Goal: Task Accomplishment & Management: Manage account settings

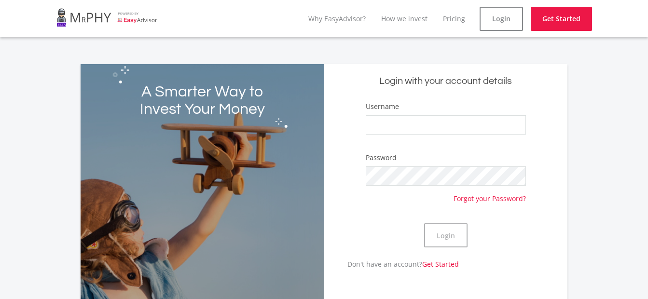
type input "[PERSON_NAME]"
click at [390, 164] on div "Password Forgot your Password?" at bounding box center [446, 178] width 160 height 50
click at [424, 223] on button "Login" at bounding box center [445, 235] width 43 height 24
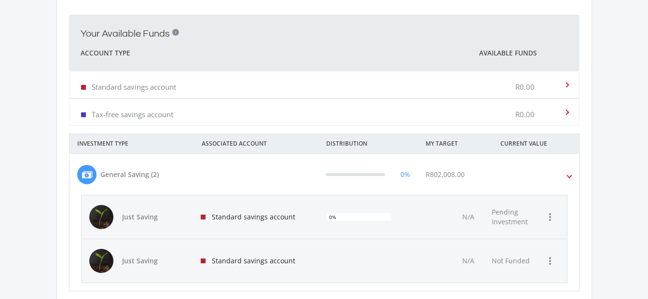
scroll to position [445, 0]
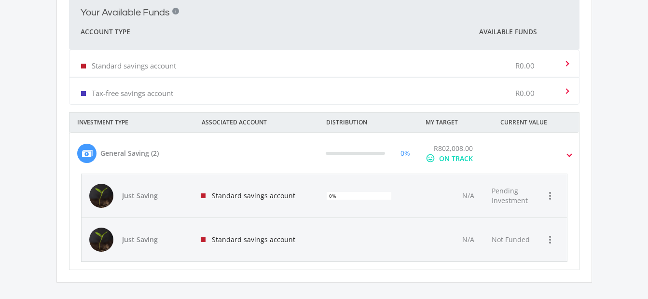
click at [495, 200] on span "Pending Investment" at bounding box center [510, 195] width 36 height 19
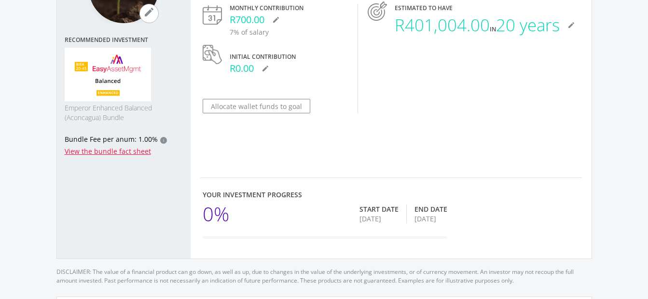
scroll to position [145, 0]
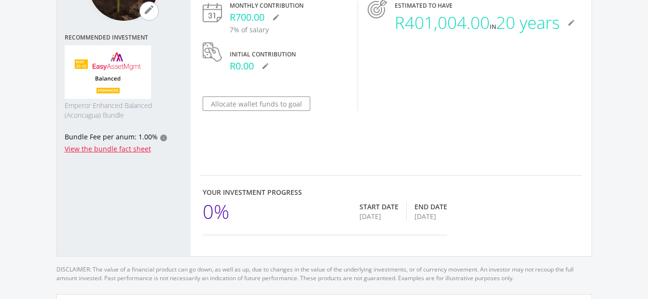
click at [390, 217] on div "[DATE]" at bounding box center [379, 217] width 39 height 10
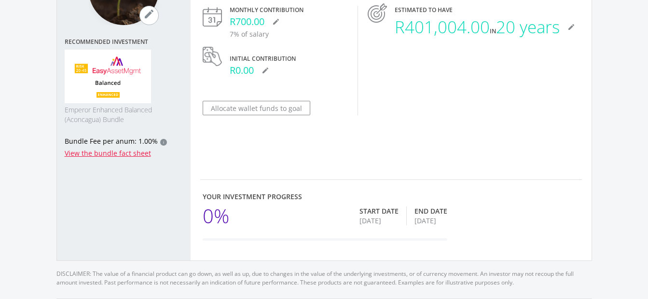
scroll to position [193, 0]
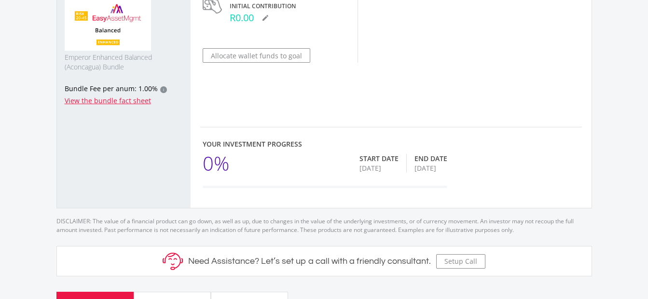
click at [404, 165] on div "Start Date [DATE] End Date [DATE]" at bounding box center [404, 163] width 88 height 29
click at [323, 165] on div "0% Start Date [DATE] End Date [DATE]" at bounding box center [325, 163] width 245 height 29
click at [389, 168] on div "[DATE]" at bounding box center [379, 169] width 39 height 10
click at [418, 168] on div "[DATE]" at bounding box center [431, 169] width 33 height 10
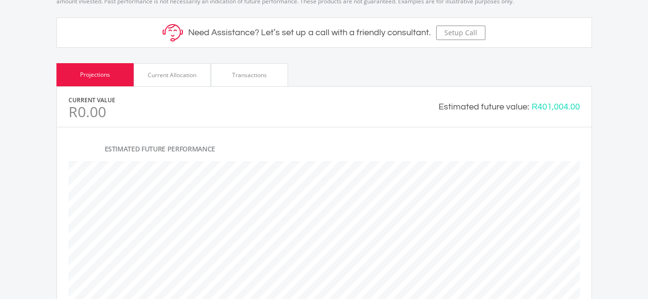
scroll to position [434, 0]
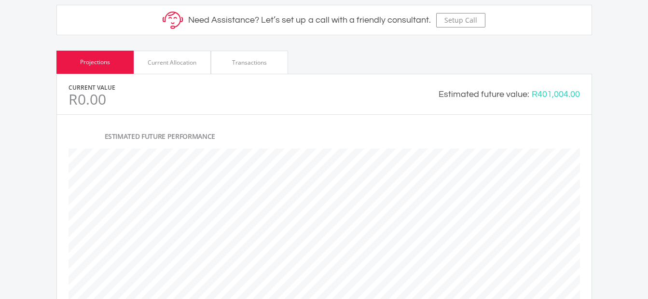
click at [186, 58] on div "Current Allocation" at bounding box center [172, 62] width 49 height 9
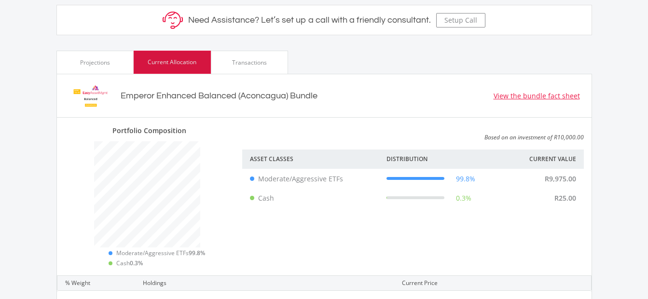
scroll to position [142, 179]
click at [240, 64] on div "Transactions" at bounding box center [249, 62] width 35 height 9
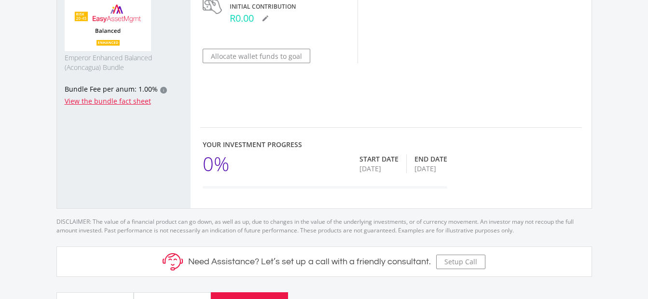
scroll to position [0, 0]
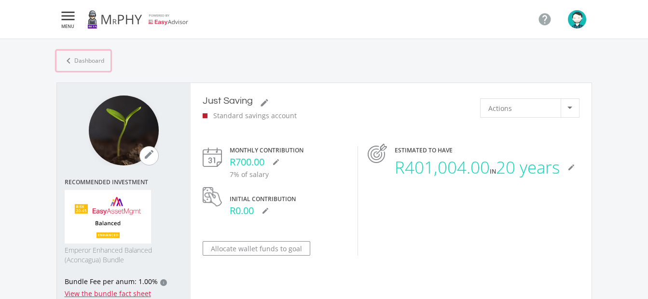
click at [73, 60] on icon "chevron_left" at bounding box center [69, 61] width 12 height 12
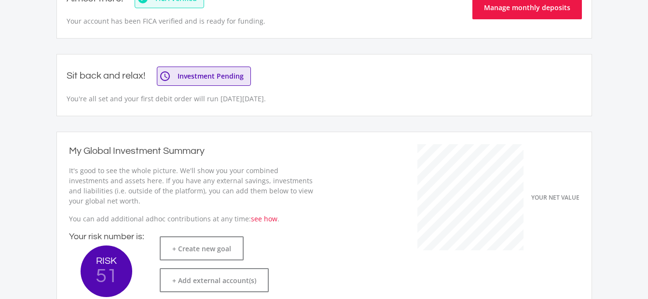
scroll to position [153, 265]
click at [528, 13] on button "Manage monthly deposits" at bounding box center [527, 7] width 110 height 24
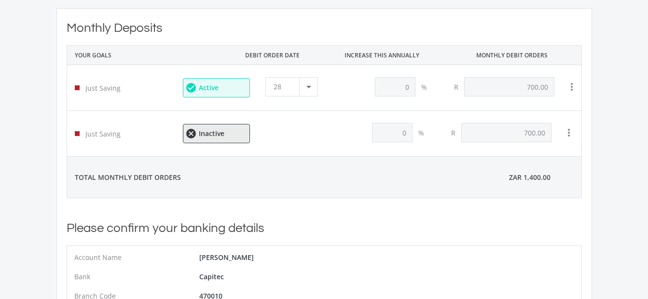
scroll to position [29, 0]
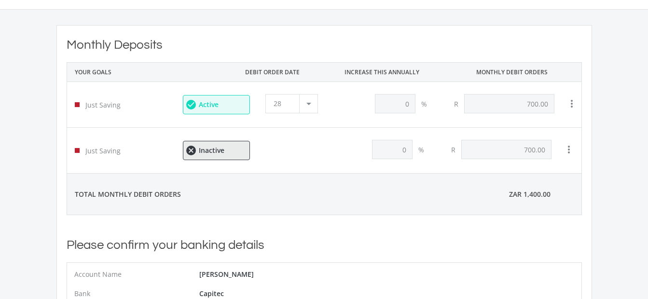
click at [308, 106] on div at bounding box center [308, 104] width 18 height 18
click at [283, 104] on span "1" at bounding box center [294, 102] width 40 height 14
click at [221, 105] on ee-status-badge "check_circle Active" at bounding box center [216, 104] width 67 height 19
click at [193, 105] on icon "check_circle" at bounding box center [190, 105] width 10 height 12
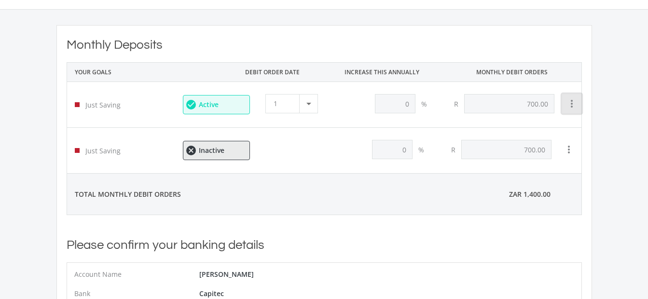
click at [573, 100] on icon "more_vert" at bounding box center [572, 104] width 12 height 12
click at [591, 152] on button "Pause this Goal" at bounding box center [594, 151] width 65 height 23
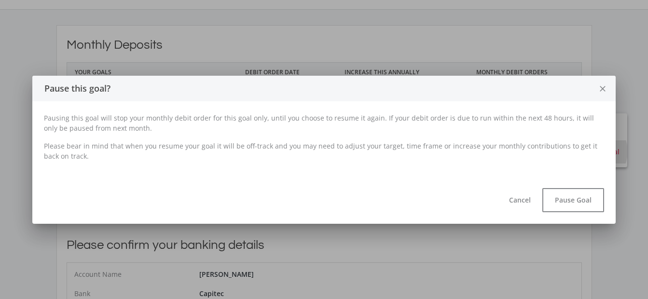
scroll to position [0, 0]
click at [567, 200] on button "Pause Goal" at bounding box center [573, 200] width 62 height 24
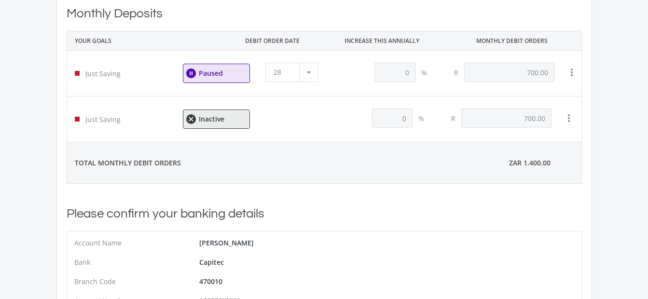
scroll to position [78, 0]
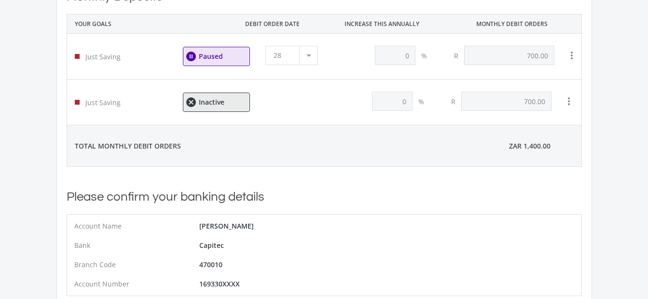
click at [305, 58] on div at bounding box center [308, 55] width 18 height 18
click at [309, 53] on div at bounding box center [308, 55] width 18 height 18
click at [307, 53] on div at bounding box center [308, 55] width 18 height 18
drag, startPoint x: 308, startPoint y: 55, endPoint x: 408, endPoint y: 56, distance: 99.4
click at [314, 56] on div at bounding box center [308, 55] width 18 height 18
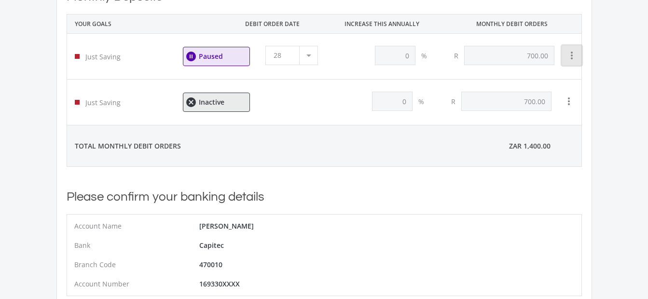
click at [579, 54] on button "more_vert" at bounding box center [571, 55] width 19 height 19
click at [585, 82] on button "View Goal" at bounding box center [589, 80] width 54 height 23
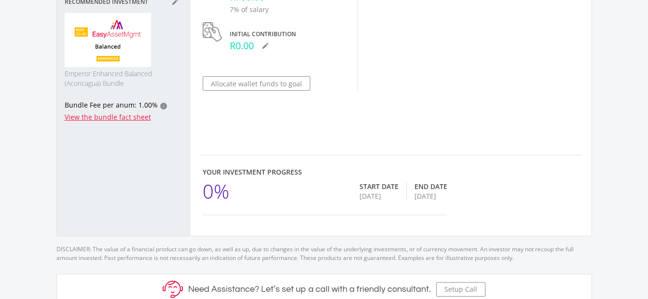
scroll to position [193, 0]
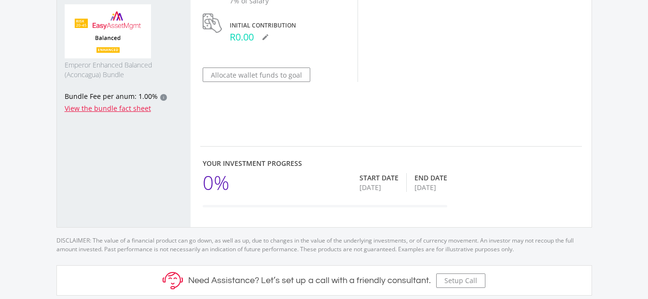
click at [385, 167] on div "Your Investment Progress" at bounding box center [325, 163] width 245 height 10
click at [394, 189] on div "Start Date [DATE]" at bounding box center [383, 182] width 47 height 19
click at [424, 185] on div "[DATE]" at bounding box center [431, 188] width 33 height 10
click at [428, 185] on div "[DATE]" at bounding box center [431, 188] width 33 height 10
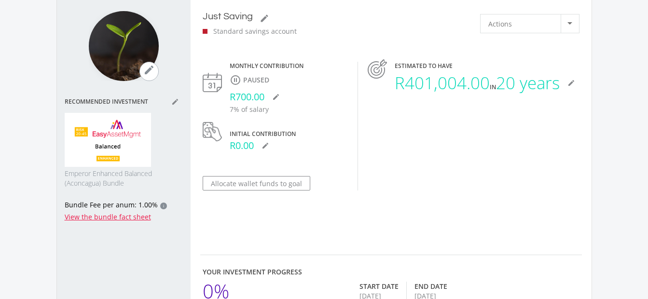
scroll to position [68, 0]
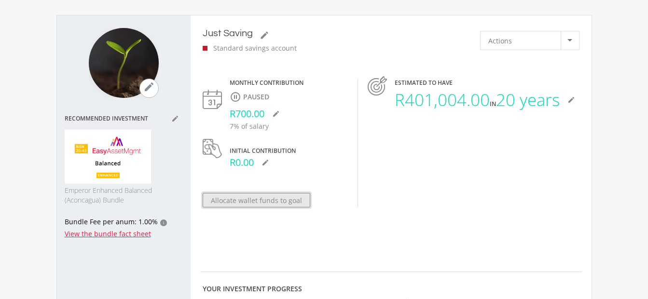
click at [258, 204] on button "Allocate wallet funds to goal" at bounding box center [257, 200] width 108 height 14
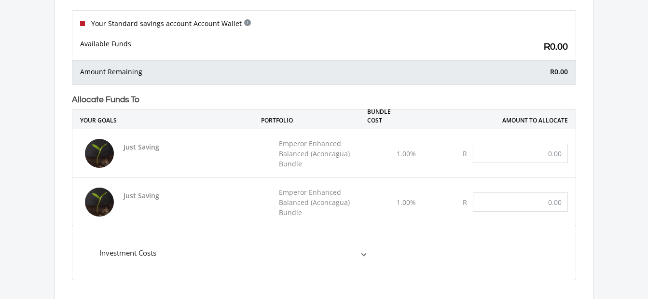
scroll to position [145, 0]
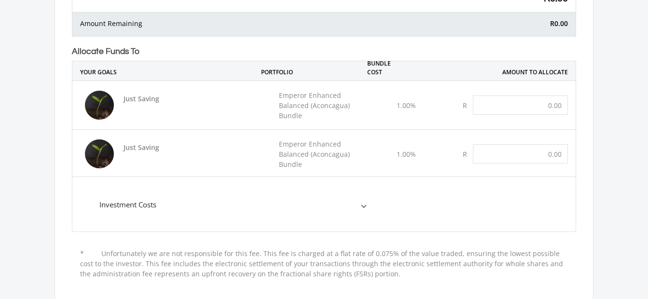
click at [308, 108] on p "Emperor Enhanced Balanced (Aconcagua) Bundle" at bounding box center [322, 105] width 86 height 30
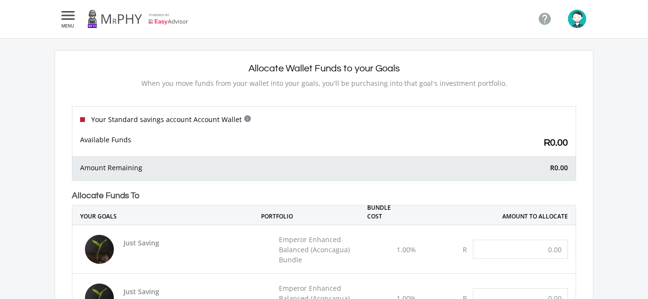
scroll to position [0, 0]
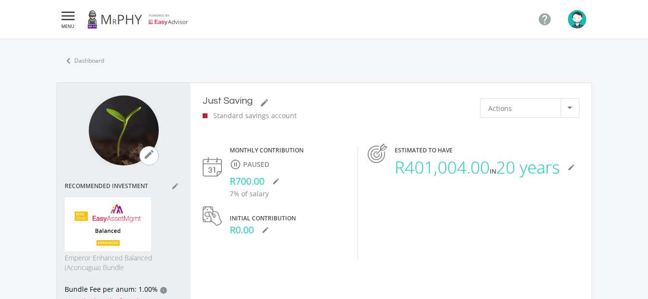
scroll to position [348, 535]
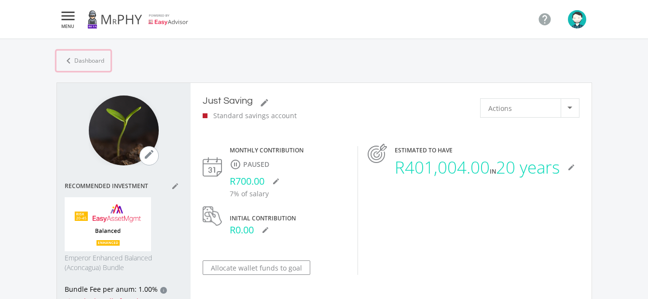
click at [81, 59] on link "chevron_left Dashboard" at bounding box center [83, 61] width 54 height 20
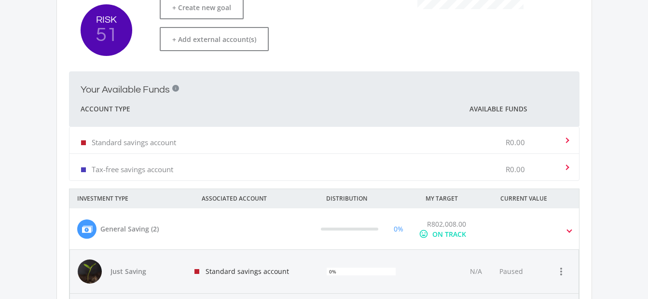
scroll to position [386, 0]
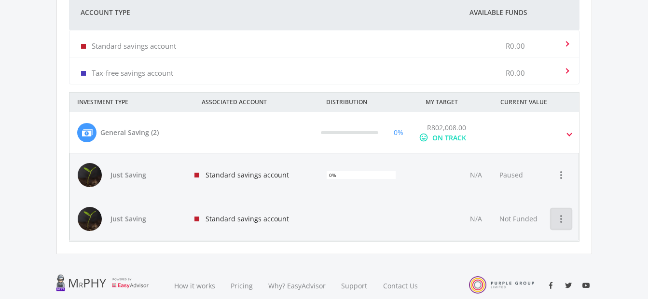
click at [563, 221] on icon "more_vert" at bounding box center [561, 219] width 12 height 12
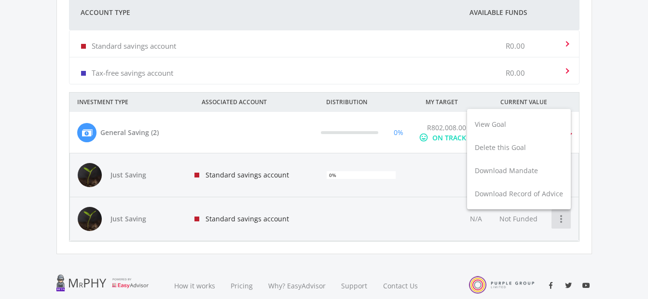
click at [563, 221] on div at bounding box center [324, 149] width 648 height 299
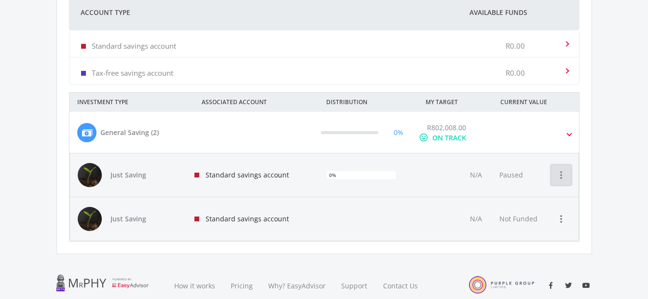
click at [562, 179] on icon "more_vert" at bounding box center [561, 175] width 12 height 12
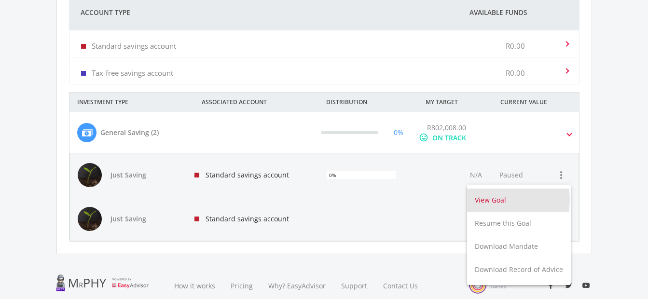
click at [499, 200] on button "View Goal" at bounding box center [519, 200] width 104 height 23
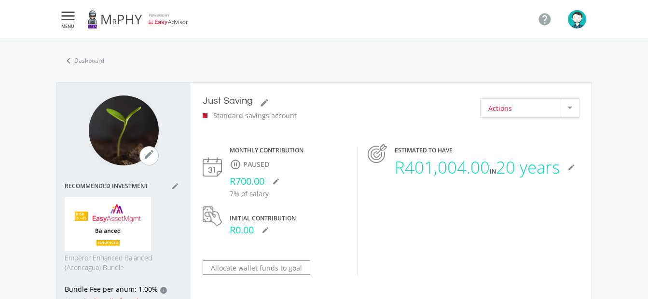
click at [564, 108] on div at bounding box center [570, 108] width 18 height 18
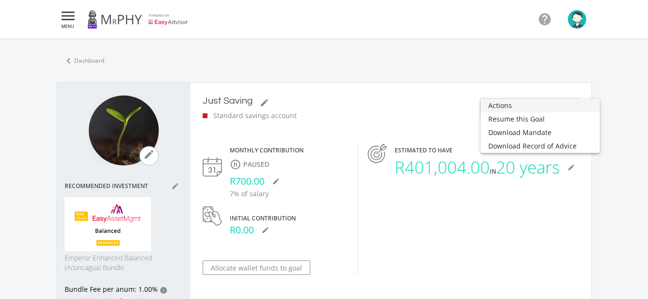
click at [503, 104] on span "Actions" at bounding box center [540, 106] width 104 height 14
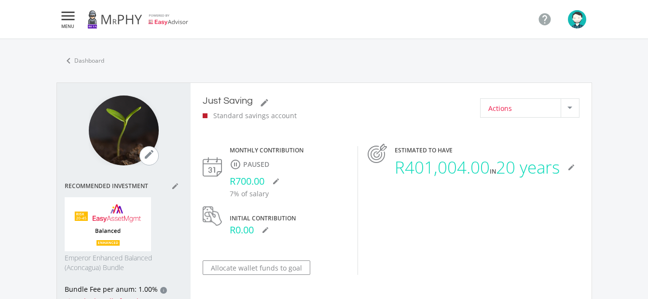
click at [571, 111] on div at bounding box center [570, 108] width 18 height 18
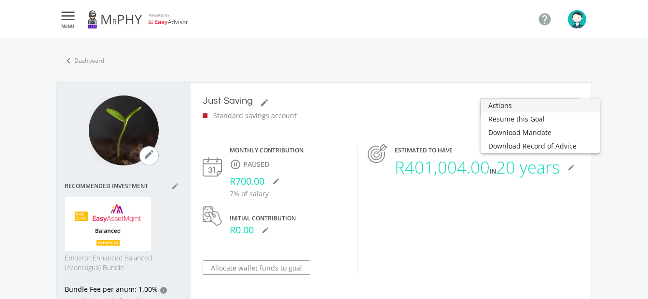
click at [403, 89] on div at bounding box center [324, 149] width 648 height 299
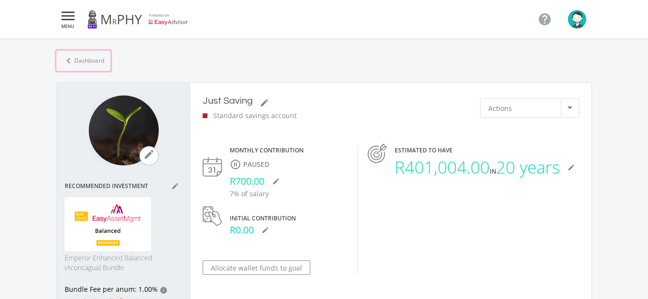
click at [85, 60] on link "chevron_left Dashboard" at bounding box center [83, 61] width 54 height 20
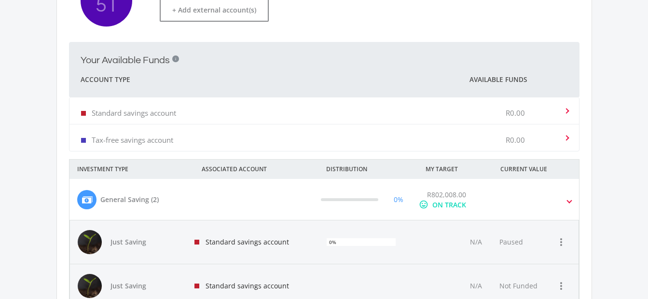
scroll to position [367, 0]
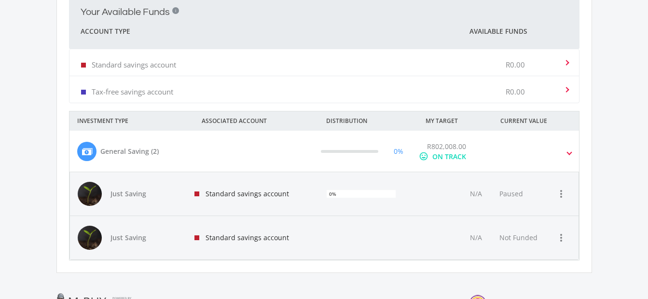
click at [99, 186] on div at bounding box center [90, 194] width 24 height 24
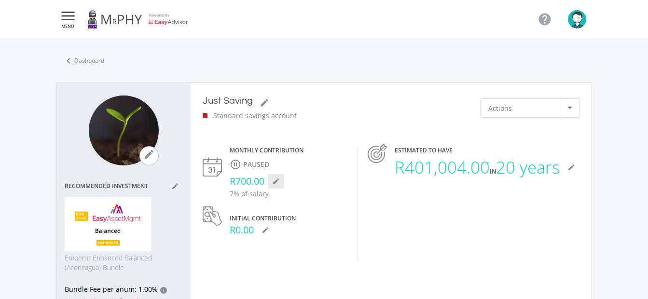
scroll to position [348, 535]
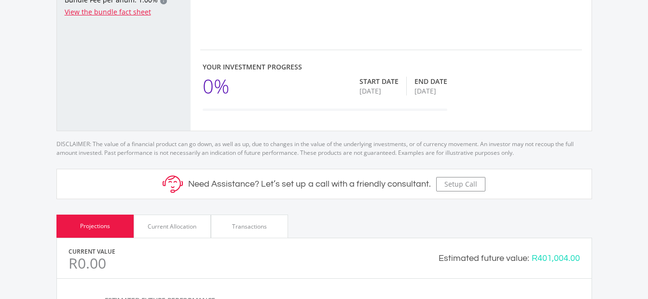
click at [385, 91] on div "[DATE]" at bounding box center [379, 91] width 39 height 10
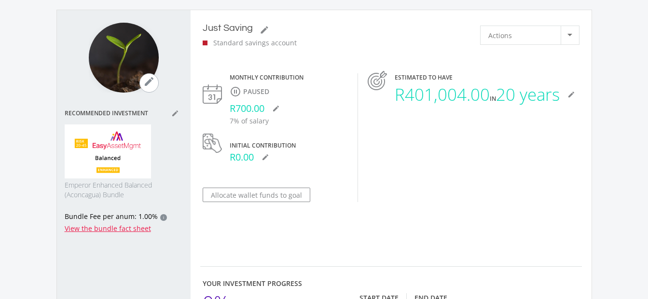
scroll to position [48, 0]
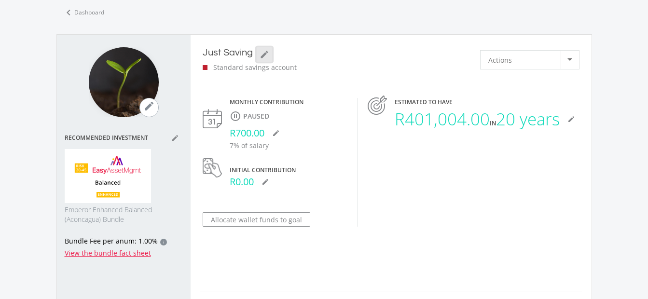
click at [267, 55] on icon "mode_edit" at bounding box center [265, 55] width 10 height 10
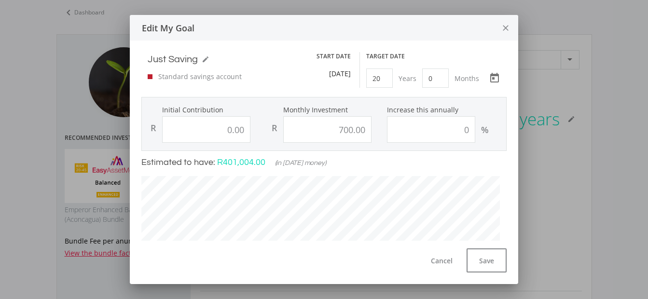
scroll to position [248, 373]
click at [333, 76] on div "[DATE]" at bounding box center [334, 74] width 34 height 10
click at [346, 79] on div "Start Date [DATE]" at bounding box center [337, 65] width 41 height 27
click at [490, 76] on icon "Open calendar" at bounding box center [494, 78] width 9 height 10
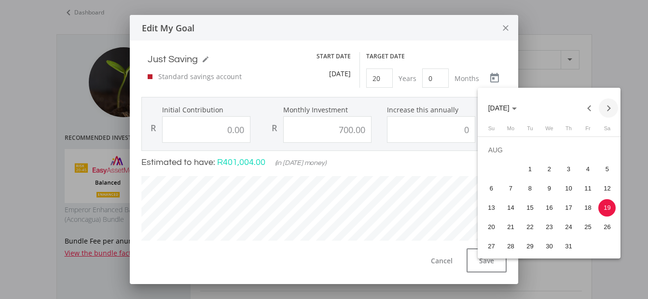
click at [608, 105] on button "Next month" at bounding box center [608, 107] width 19 height 19
click at [609, 111] on button "Next month" at bounding box center [608, 107] width 19 height 19
click at [588, 109] on button "Previous month" at bounding box center [589, 107] width 19 height 19
click at [584, 148] on div "1" at bounding box center [587, 149] width 17 height 17
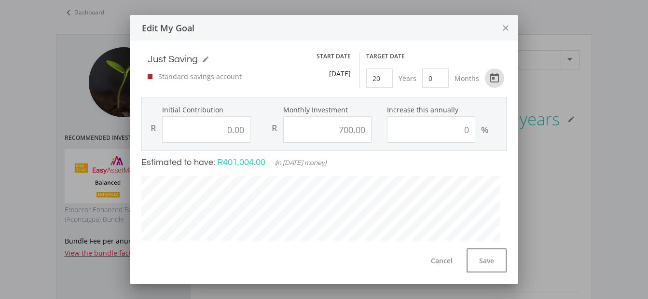
click at [353, 80] on div "Just Saving mode_edit Just Saving Standard savings account" at bounding box center [248, 70] width 228 height 37
click at [344, 79] on div "[DATE]" at bounding box center [334, 74] width 34 height 10
click at [203, 59] on icon "mode_edit" at bounding box center [206, 60] width 8 height 8
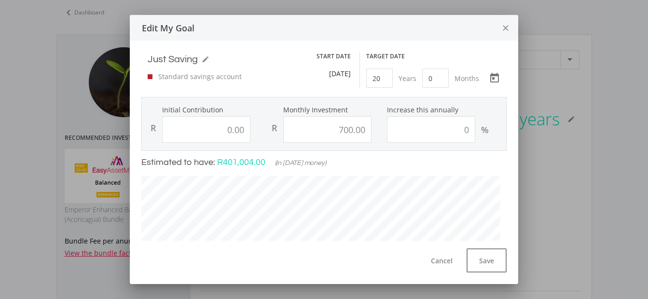
click at [344, 77] on div "[DATE]" at bounding box center [334, 74] width 34 height 10
click at [487, 80] on icon "Open calendar" at bounding box center [494, 78] width 15 height 12
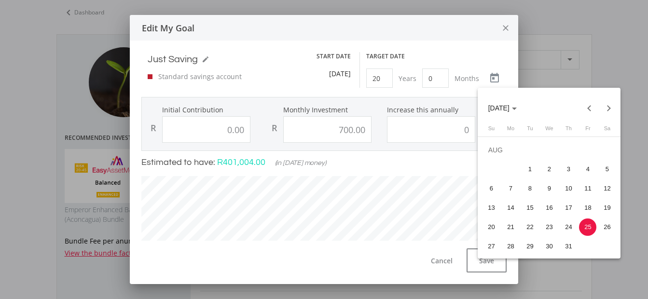
click at [369, 72] on div at bounding box center [324, 149] width 648 height 299
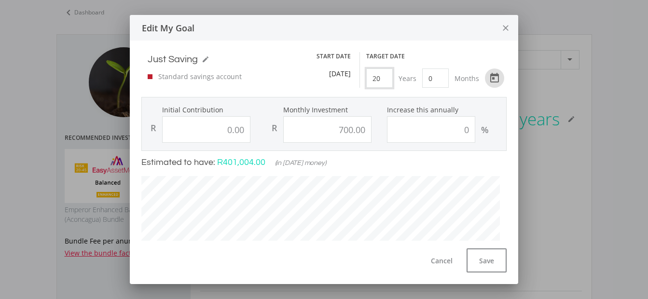
click at [372, 80] on input "20" at bounding box center [379, 78] width 27 height 19
click at [336, 79] on div "[DATE]" at bounding box center [334, 74] width 34 height 10
click at [492, 264] on button "Save" at bounding box center [487, 261] width 40 height 24
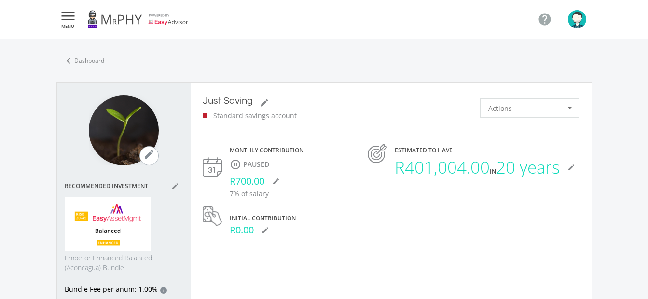
scroll to position [348, 535]
